Goal: Task Accomplishment & Management: Use online tool/utility

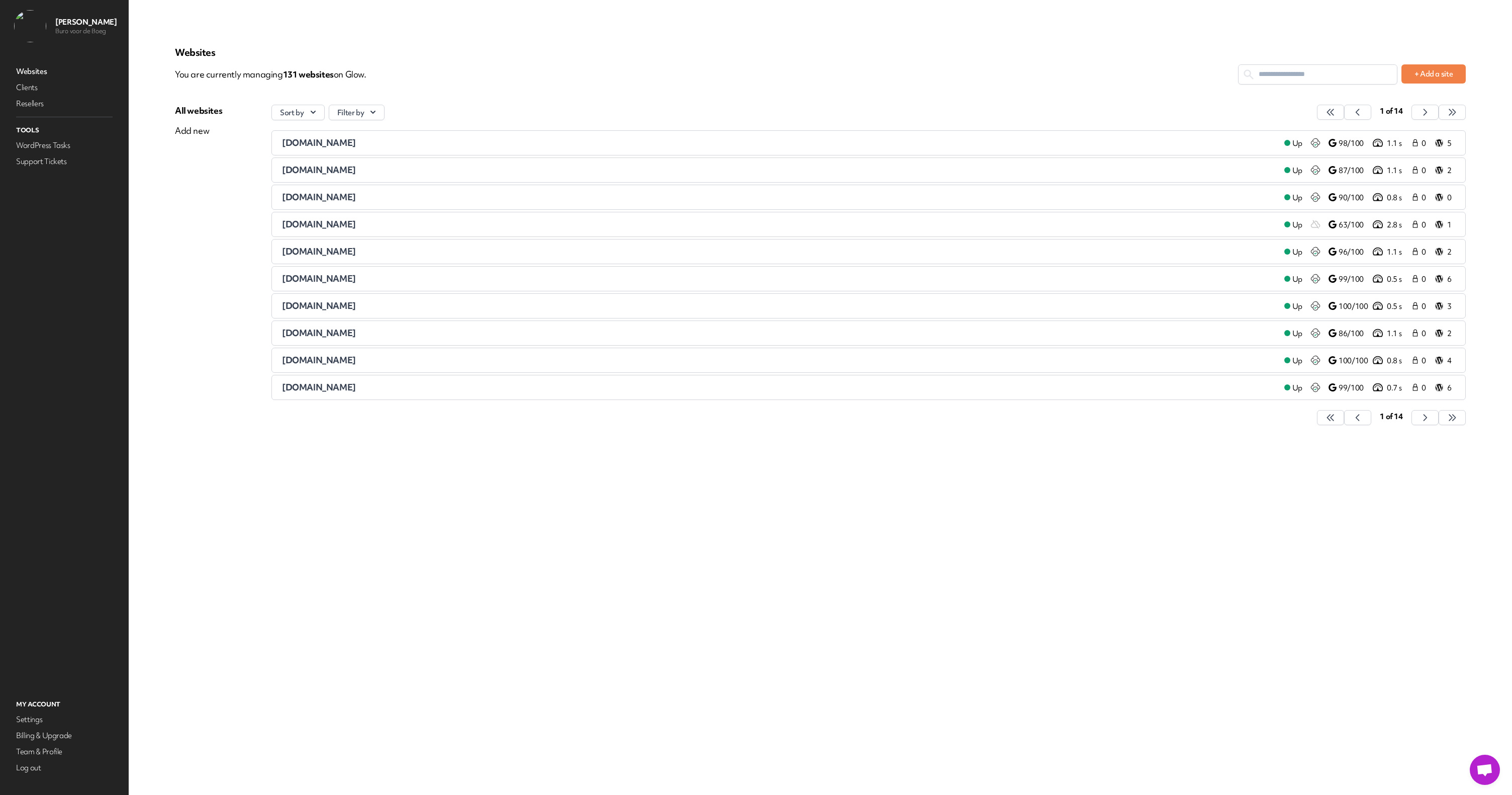
click at [1264, 74] on input "text" at bounding box center [1318, 74] width 159 height 18
click at [1262, 75] on input "text" at bounding box center [1318, 74] width 159 height 18
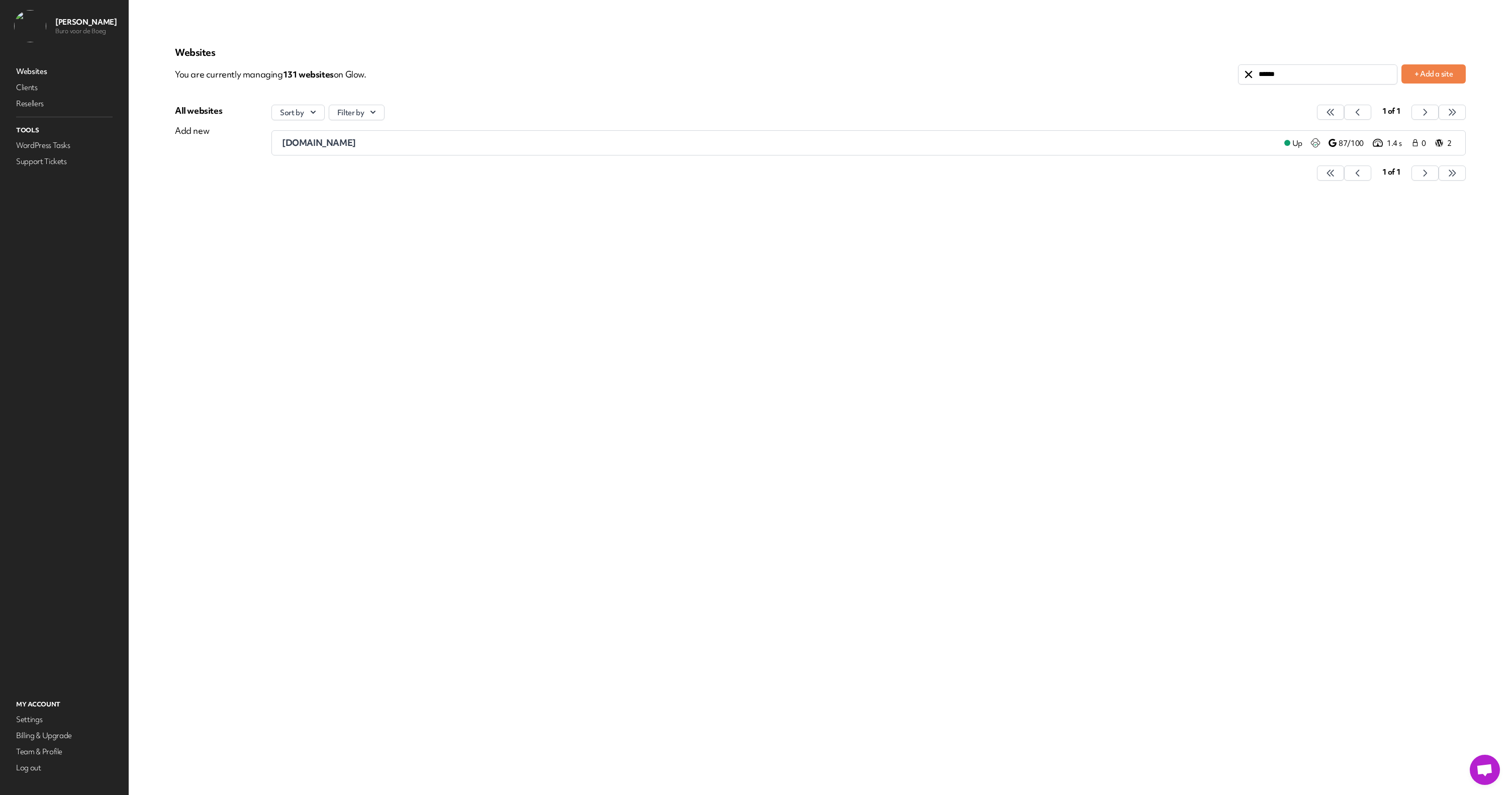
type input "******"
click at [325, 142] on span "[DOMAIN_NAME]" at bounding box center [319, 142] width 74 height 11
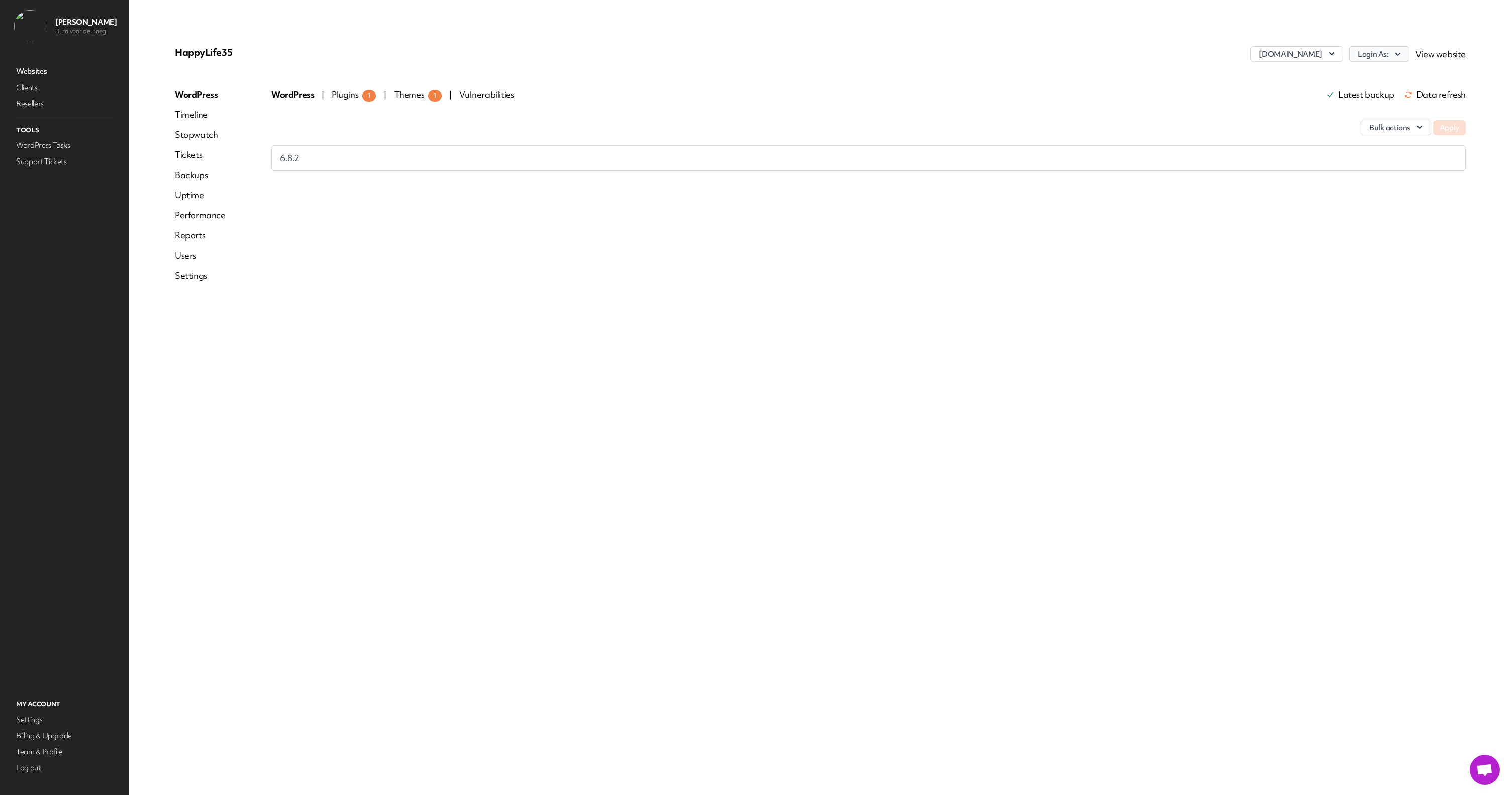
click at [1395, 52] on icon "button" at bounding box center [1398, 54] width 10 height 10
click at [1311, 75] on link "Buro voor de Boeg" at bounding box center [1353, 76] width 111 height 18
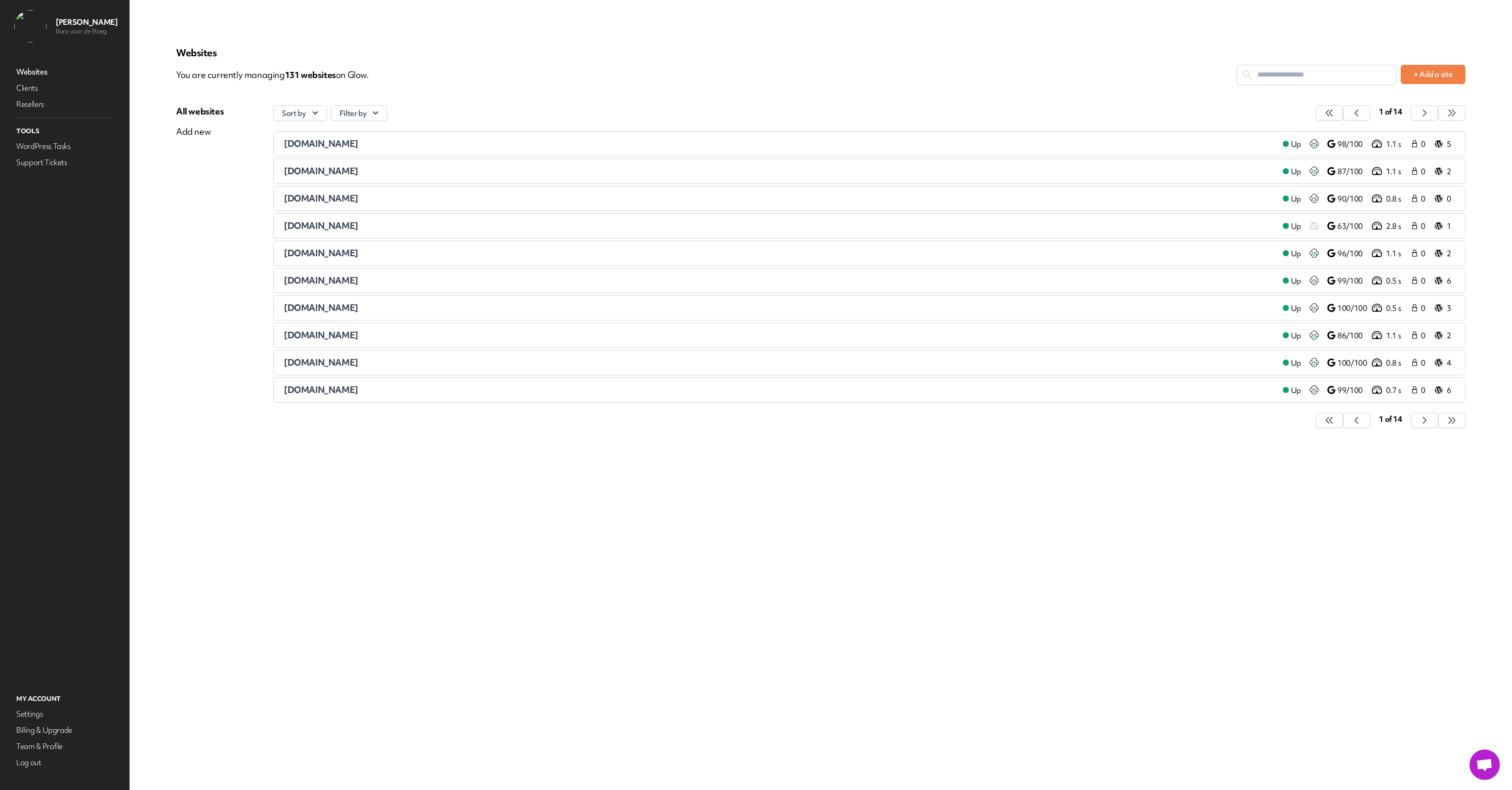
click at [1338, 78] on input "text" at bounding box center [1316, 74] width 159 height 18
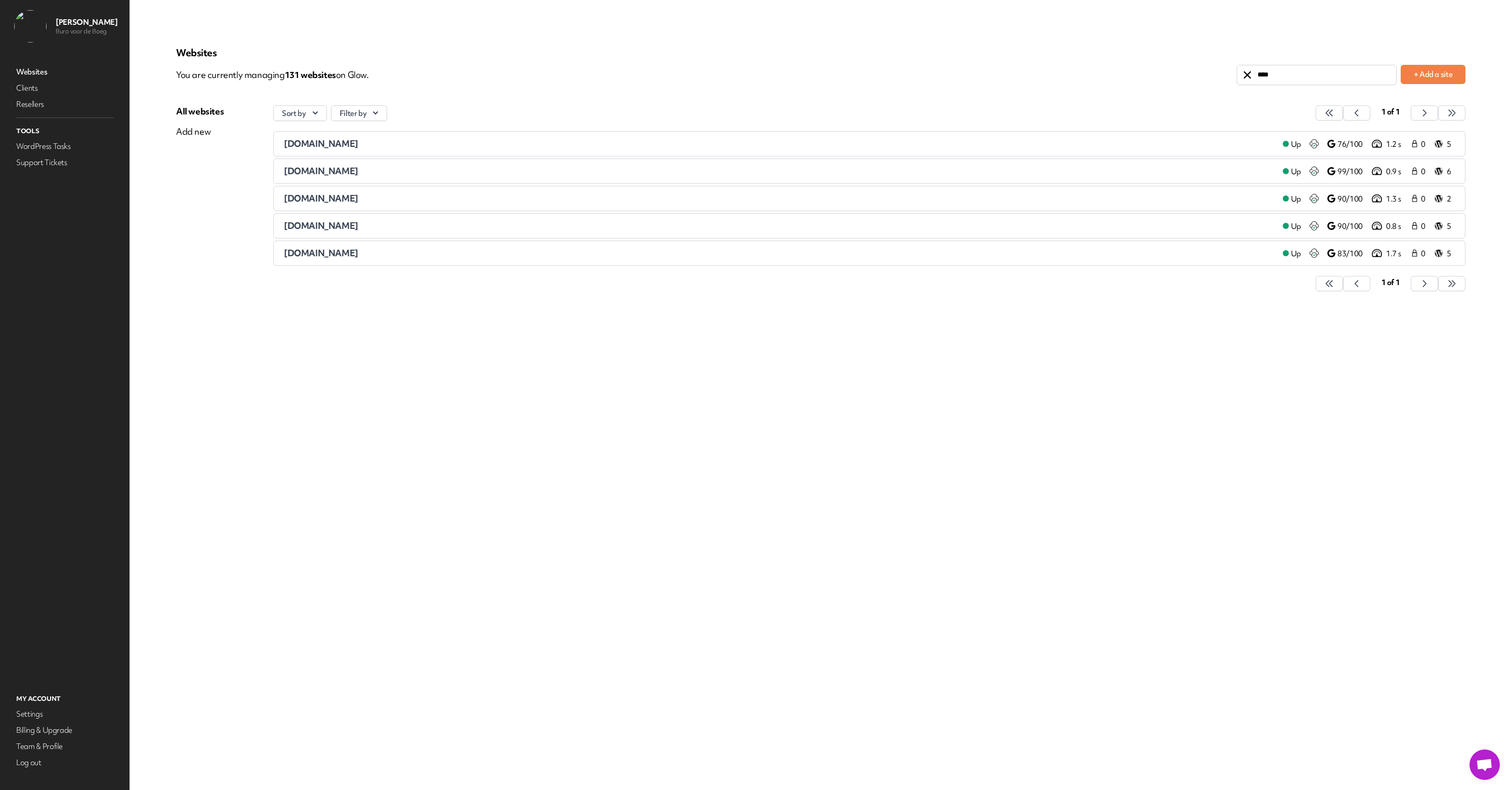
type input "****"
click at [313, 255] on span "[DOMAIN_NAME]" at bounding box center [321, 252] width 74 height 11
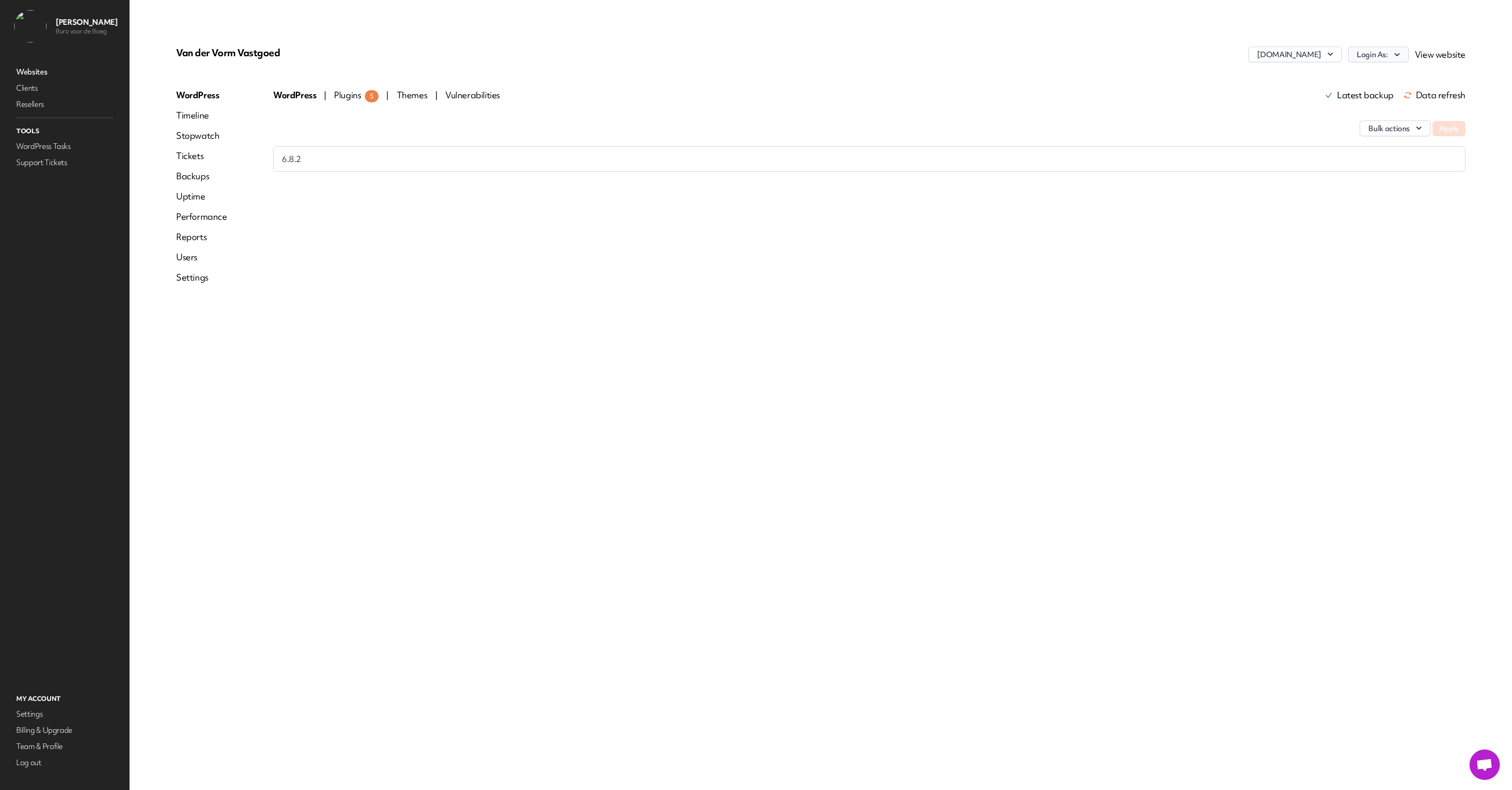
click at [1393, 55] on icon "button" at bounding box center [1397, 54] width 10 height 10
click at [1319, 76] on link "bvdb" at bounding box center [1352, 76] width 112 height 18
